Goal: Information Seeking & Learning: Learn about a topic

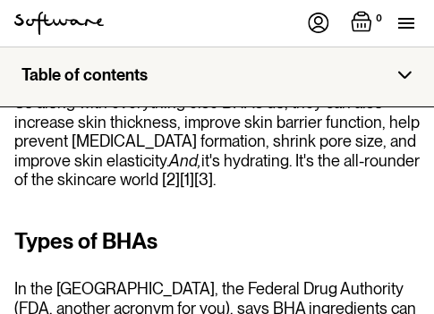
scroll to position [4094, 0]
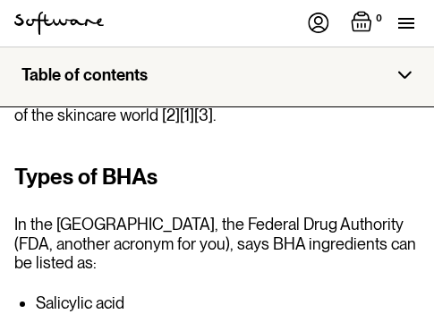
drag, startPoint x: 230, startPoint y: 170, endPoint x: 205, endPoint y: 159, distance: 27.6
click at [205, 161] on h2 "Types of BHAs" at bounding box center [217, 177] width 406 height 32
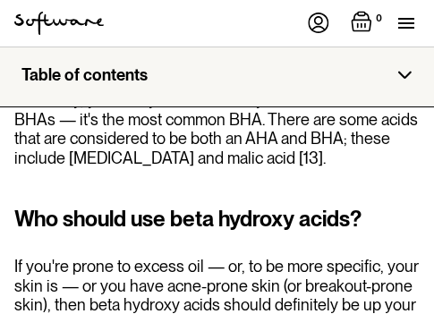
scroll to position [4452, 0]
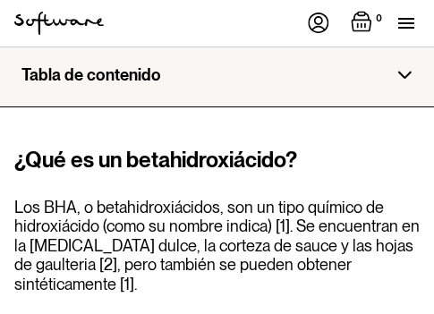
scroll to position [896, 0]
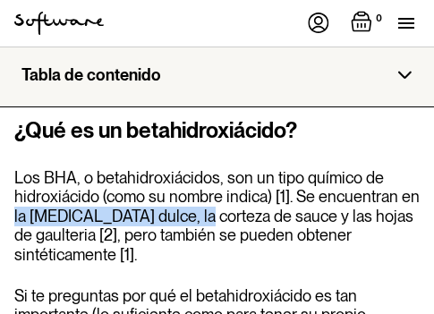
drag, startPoint x: 13, startPoint y: 216, endPoint x: 197, endPoint y: 222, distance: 183.7
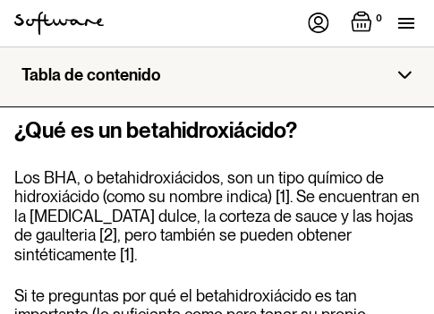
click at [396, 270] on div "¿Qué es un betahidroxiácido? Los BHA, o betahidroxiácidos, son un tipo químico …" at bounding box center [217, 308] width 406 height 387
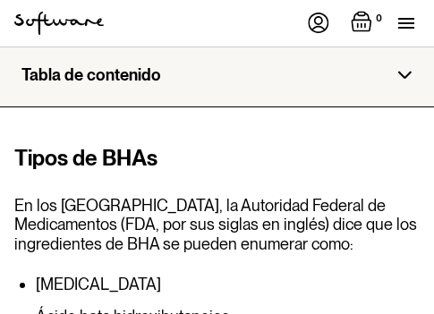
scroll to position [4478, 0]
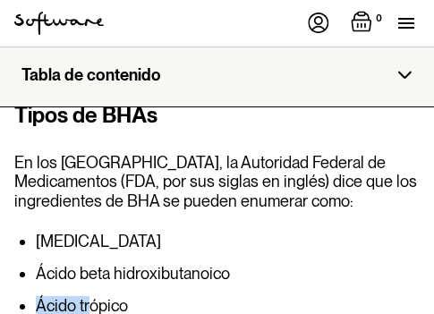
drag, startPoint x: 249, startPoint y: 204, endPoint x: 89, endPoint y: 207, distance: 160.3
click at [89, 233] on ul "[MEDICAL_DATA] Ácido beta hidroxibutanoico Ácido trópico Ácido tretocánico" at bounding box center [217, 290] width 406 height 115
click at [238, 233] on ul "[MEDICAL_DATA] Ácido beta hidroxibutanoico Ácido trópico Ácido tretocánico" at bounding box center [217, 290] width 406 height 115
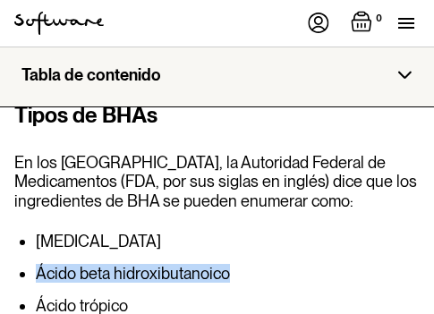
drag, startPoint x: 227, startPoint y: 196, endPoint x: 52, endPoint y: 185, distance: 175.0
click at [36, 264] on font "Ácido beta hidroxibutanoico" at bounding box center [133, 273] width 194 height 19
copy font "Ácido beta hidroxibutanoico"
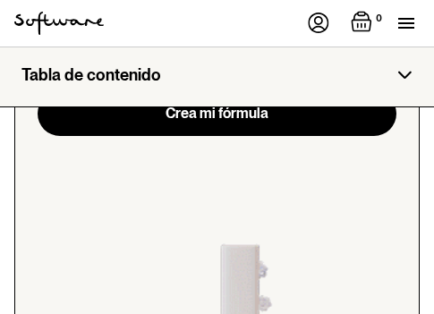
scroll to position [6359, 0]
